Goal: Task Accomplishment & Management: Manage account settings

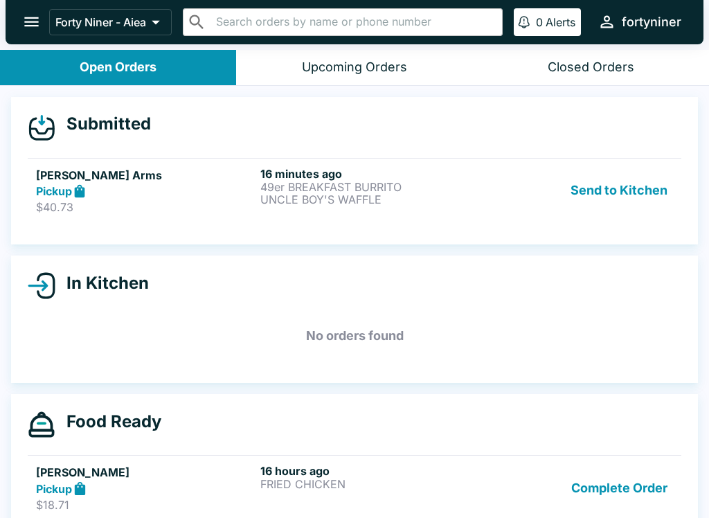
click at [164, 194] on div "Pickup" at bounding box center [145, 192] width 219 height 16
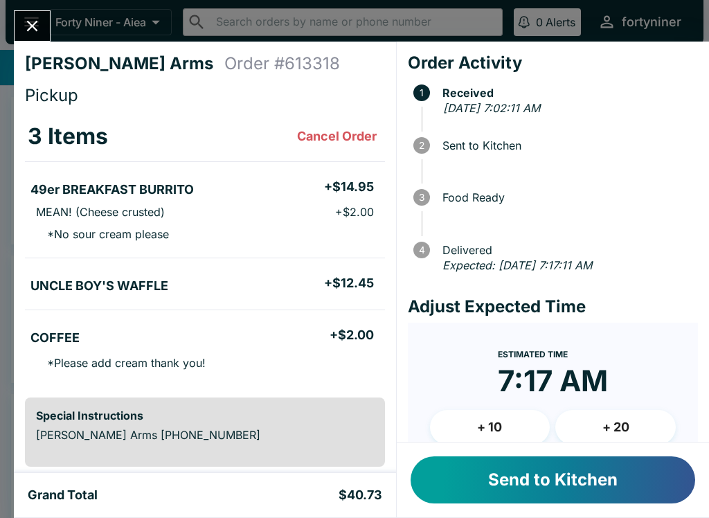
click at [494, 479] on button "Send to Kitchen" at bounding box center [553, 479] width 285 height 47
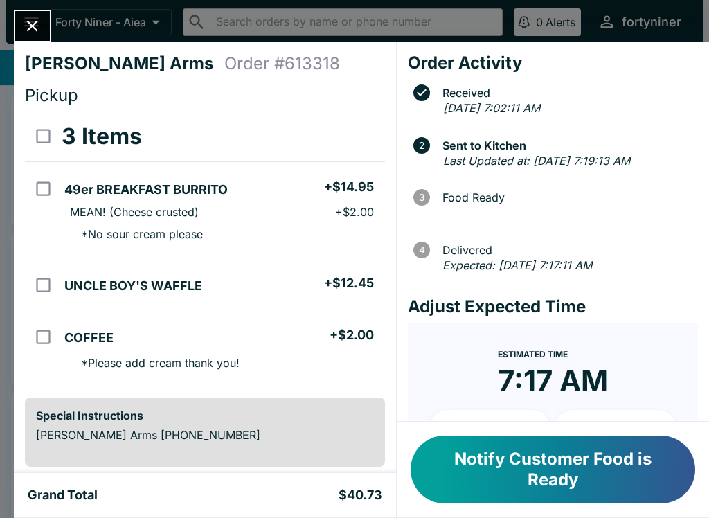
click at [28, 20] on icon "Close" at bounding box center [32, 26] width 19 height 19
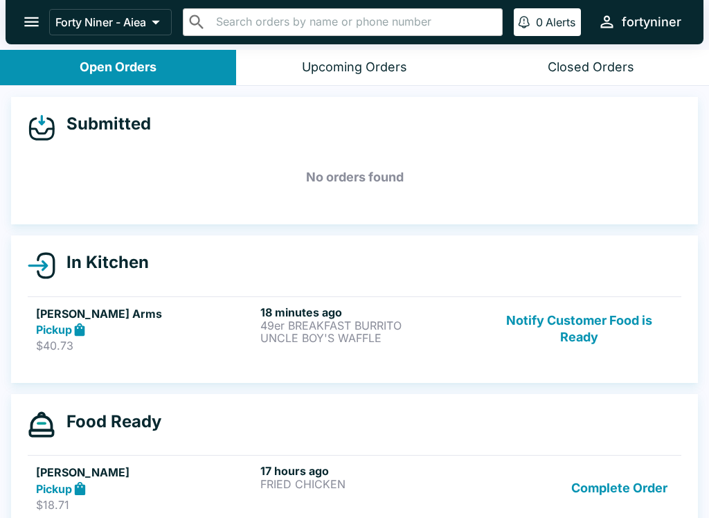
click at [198, 325] on div "Pickup" at bounding box center [145, 330] width 219 height 16
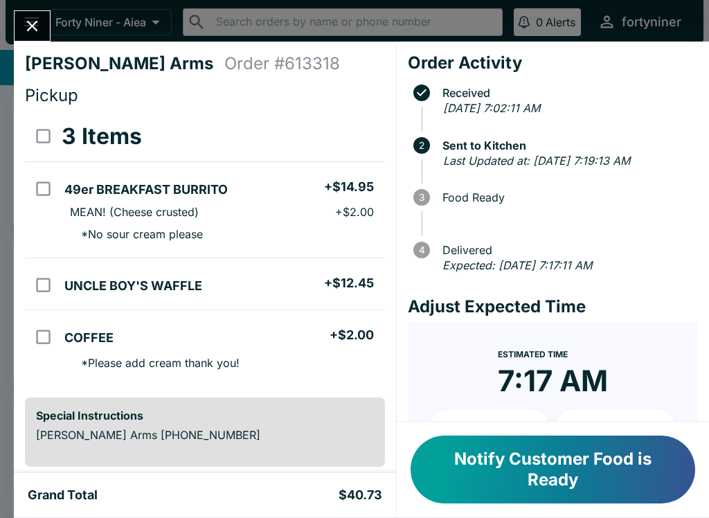
click at [54, 133] on input "select all" at bounding box center [43, 135] width 31 height 31
checkbox input "true"
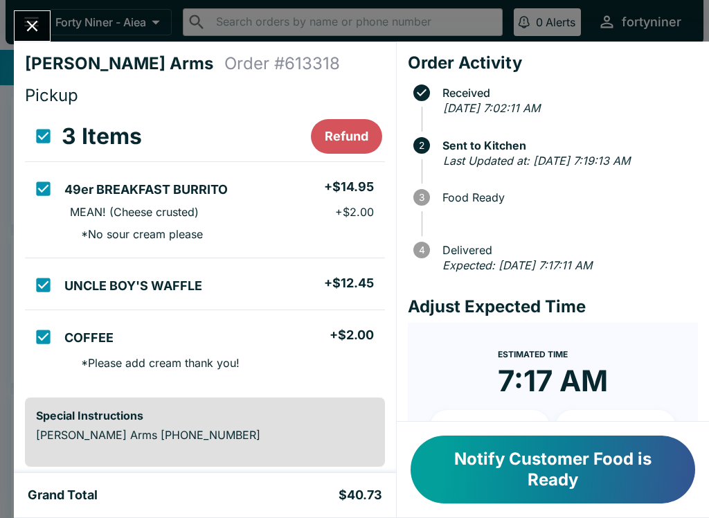
click at [354, 132] on button "Refund" at bounding box center [346, 136] width 71 height 35
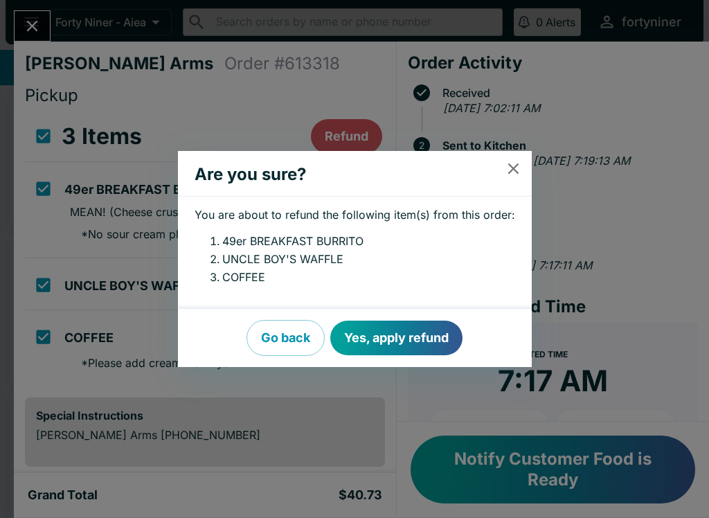
click at [382, 329] on button "Yes, apply refund" at bounding box center [396, 338] width 132 height 35
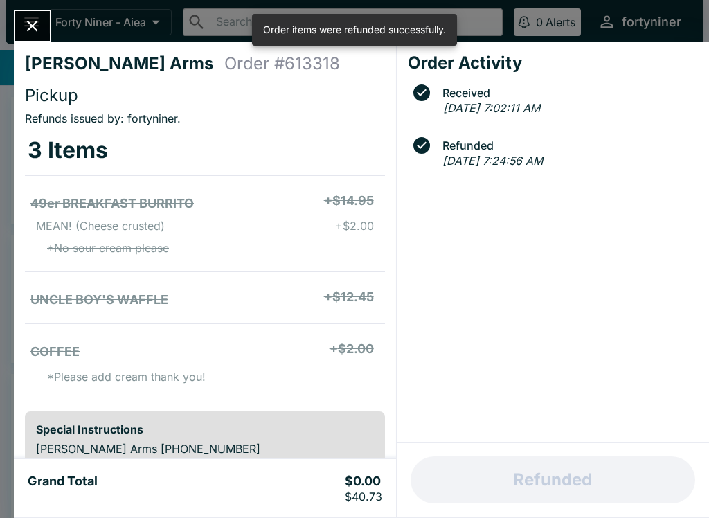
click at [42, 28] on button "Close" at bounding box center [32, 26] width 35 height 30
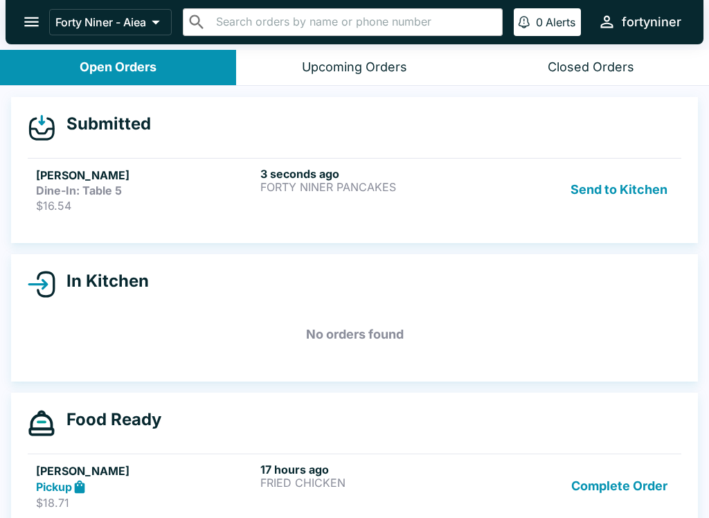
click at [215, 197] on div "[PERSON_NAME] Dine-In: Table 5 $16.54" at bounding box center [145, 190] width 219 height 46
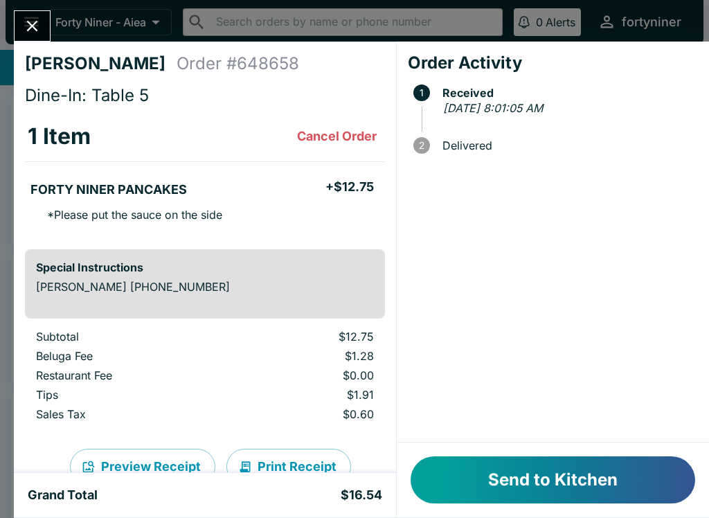
click at [515, 484] on button "Send to Kitchen" at bounding box center [553, 479] width 285 height 47
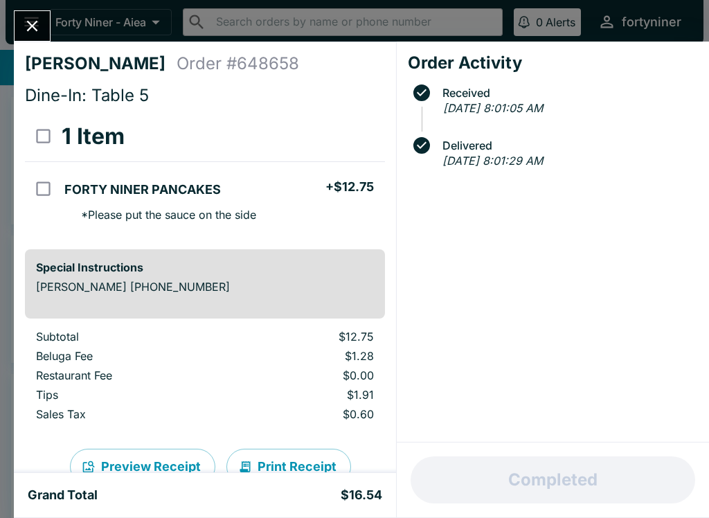
click at [35, 35] on icon "Close" at bounding box center [32, 26] width 19 height 19
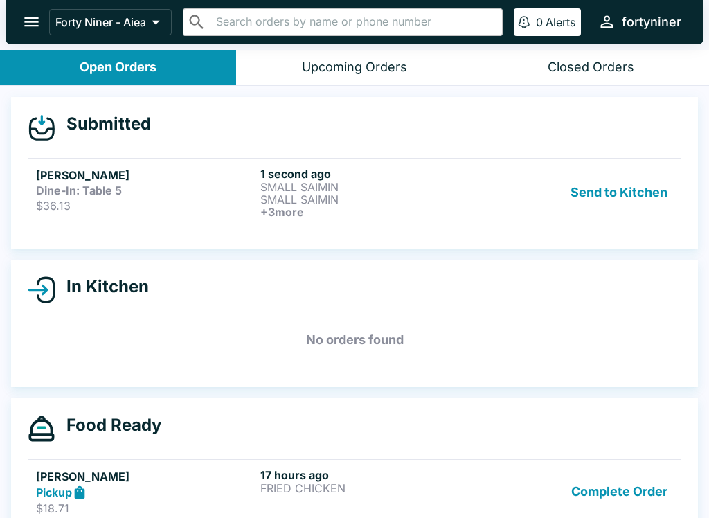
click at [463, 219] on link "[PERSON_NAME] Dine-In: Table 5 $36.13 1 second ago SMALL SAIMIN SMALL SAIMIN + …" at bounding box center [355, 192] width 654 height 69
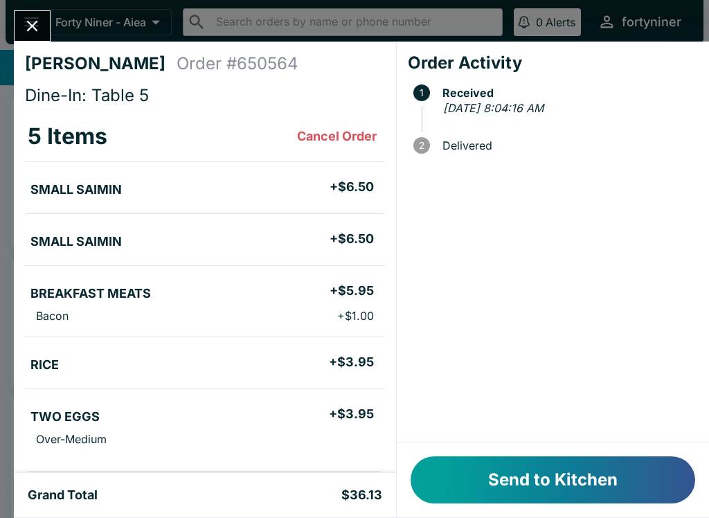
click at [523, 481] on button "Send to Kitchen" at bounding box center [553, 479] width 285 height 47
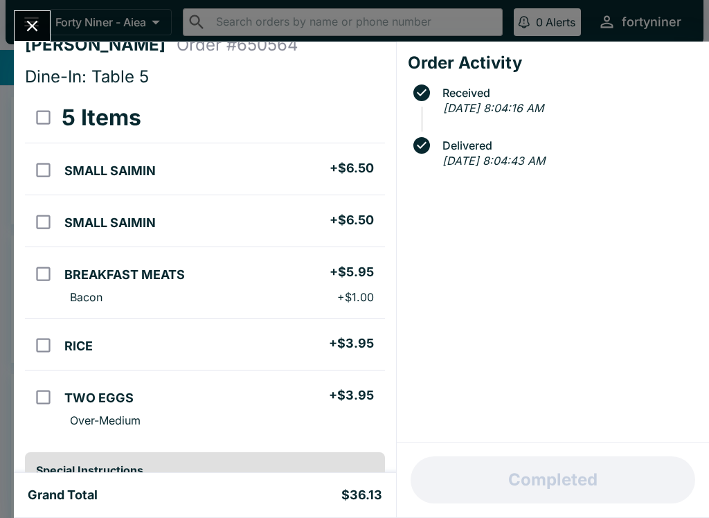
scroll to position [18, 0]
click at [24, 23] on icon "Close" at bounding box center [32, 26] width 19 height 19
